Goal: Information Seeking & Learning: Compare options

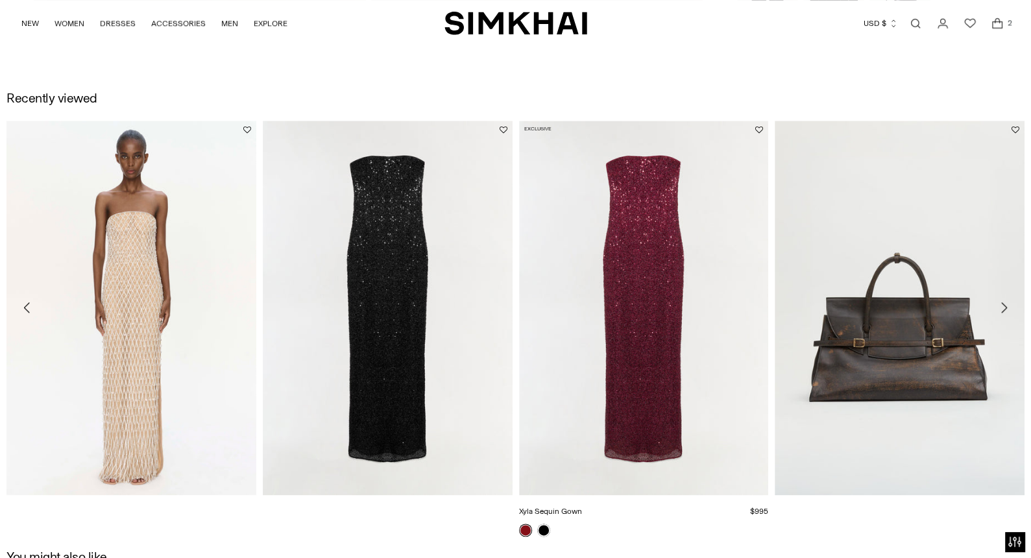
scroll to position [1053, 0]
click at [876, 506] on link "River Leather Weekender Tote" at bounding box center [825, 510] width 101 height 9
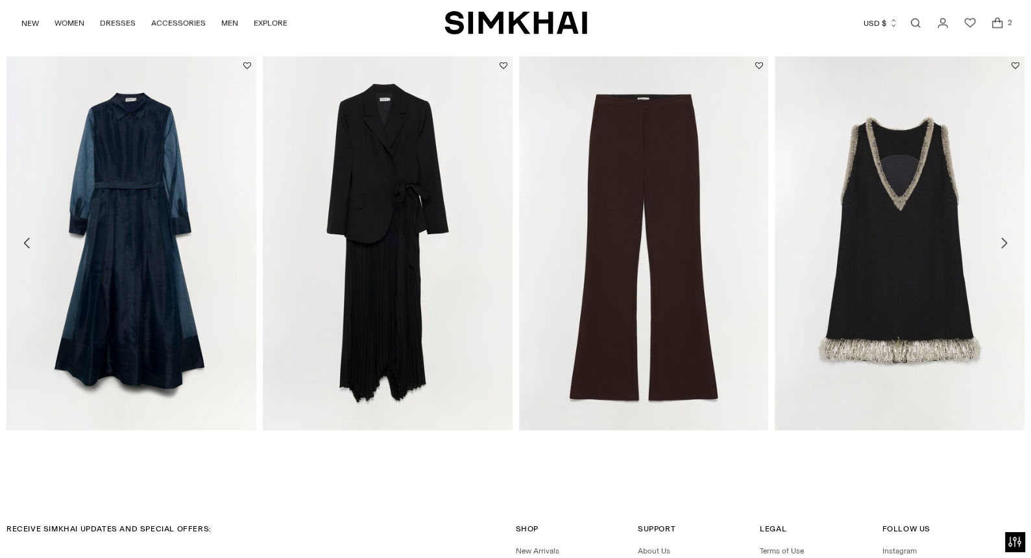
scroll to position [2078, 0]
